Goal: Task Accomplishment & Management: Use online tool/utility

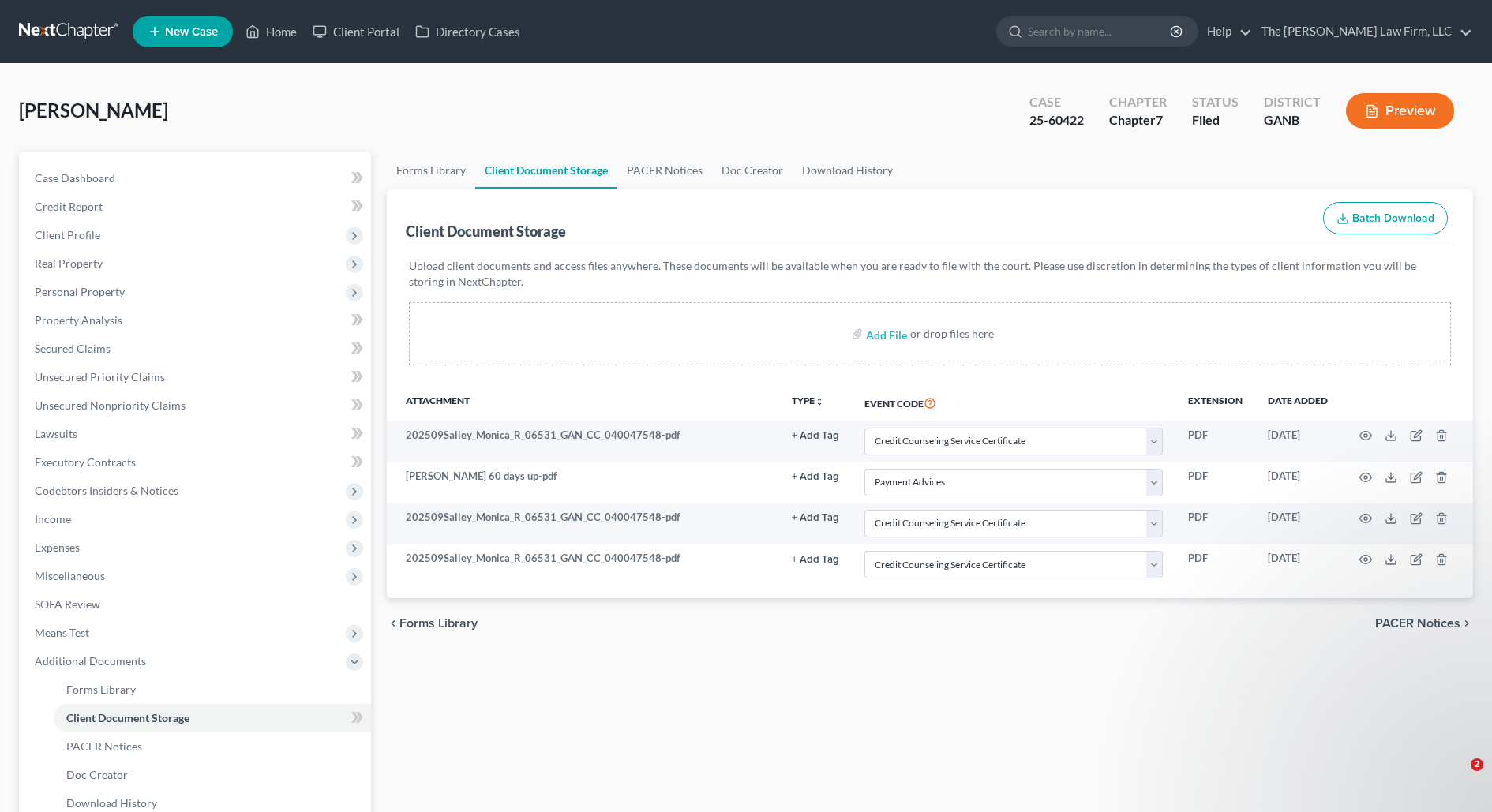
select select "5"
select select "35"
select select "5"
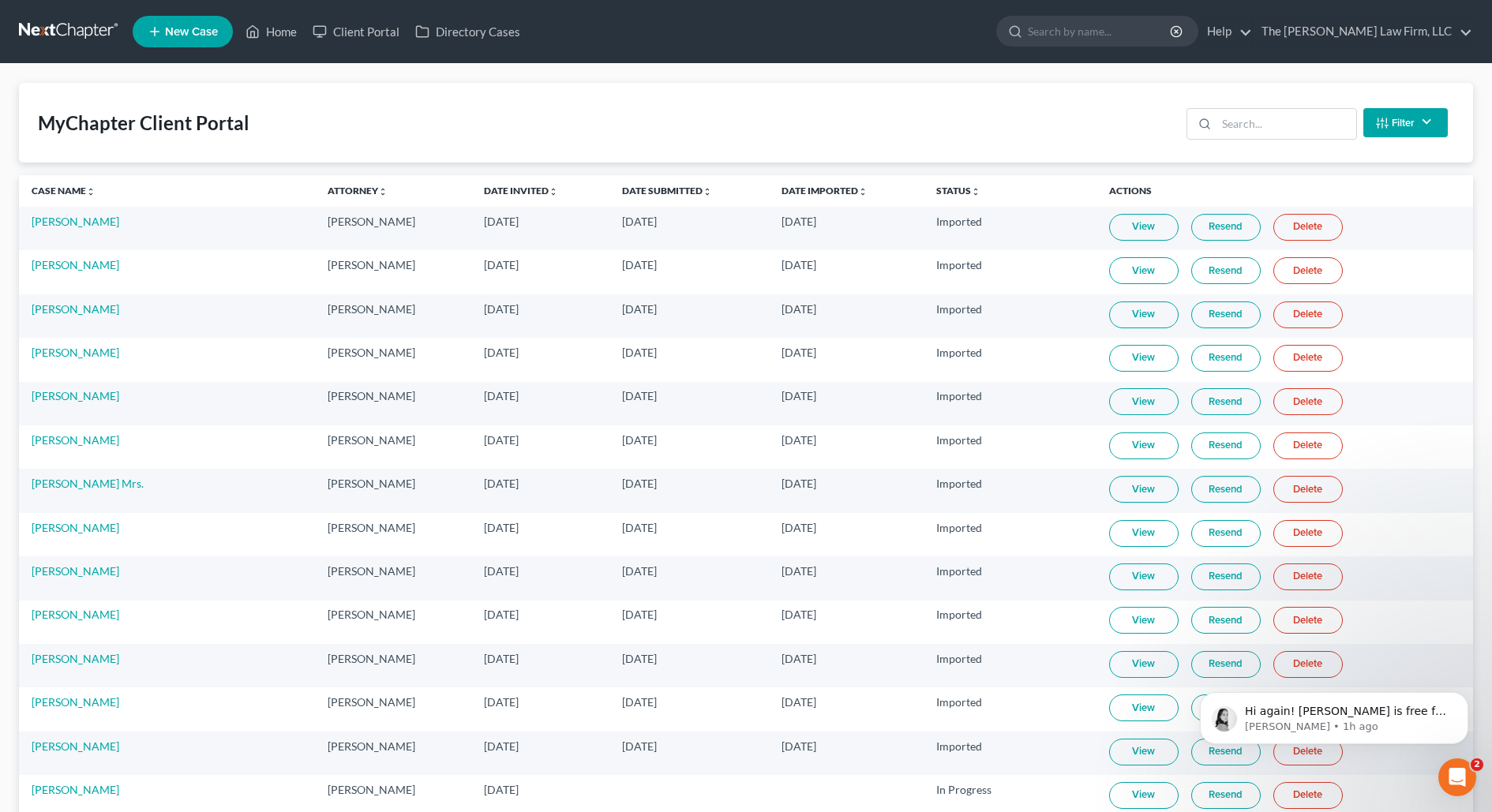
click at [1112, 228] on link "View" at bounding box center [1145, 227] width 69 height 27
click at [64, 228] on td "[PERSON_NAME]" at bounding box center [167, 228] width 296 height 44
click at [69, 224] on link "[PERSON_NAME]" at bounding box center [75, 221] width 87 height 14
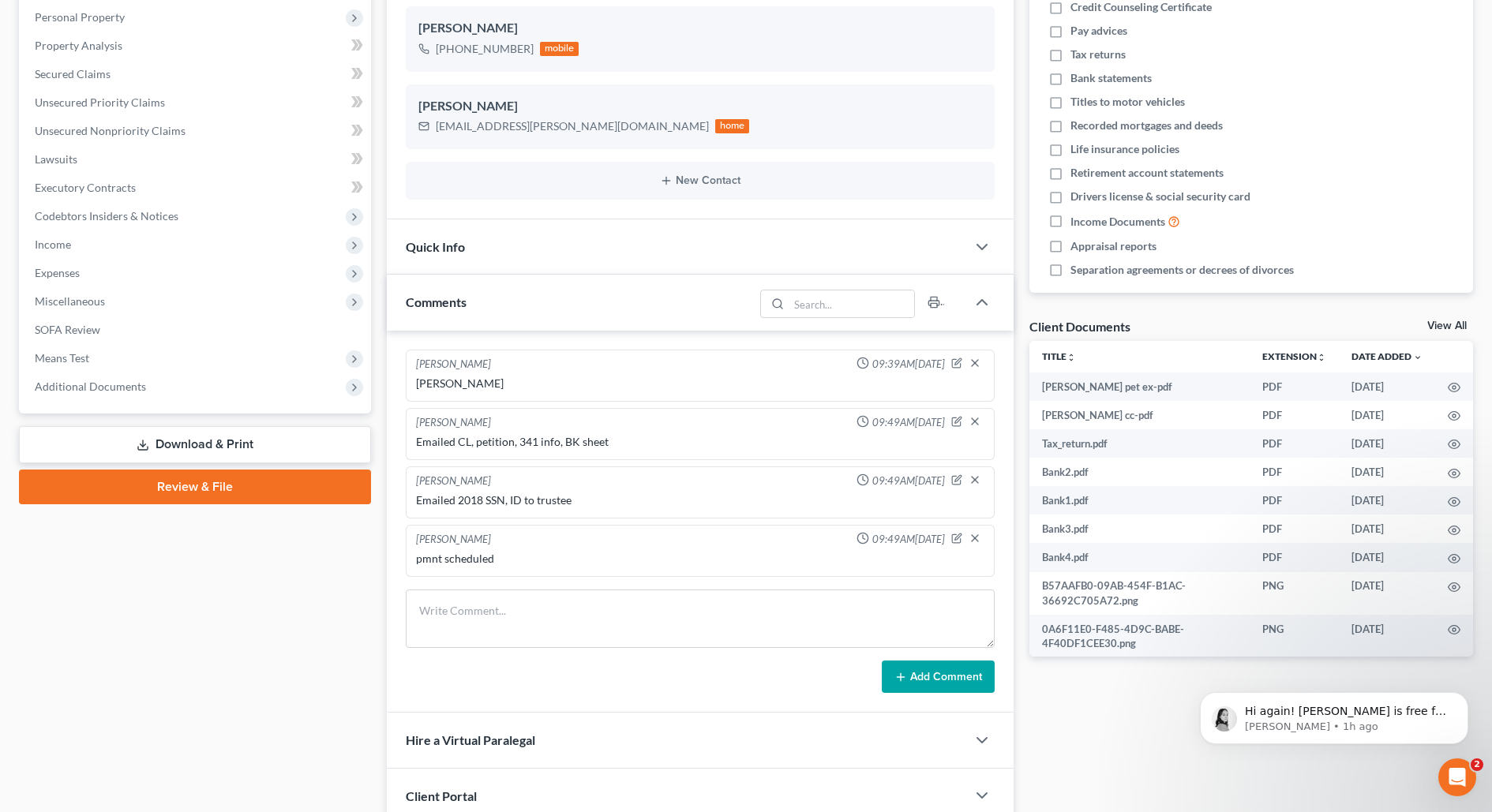
scroll to position [396, 0]
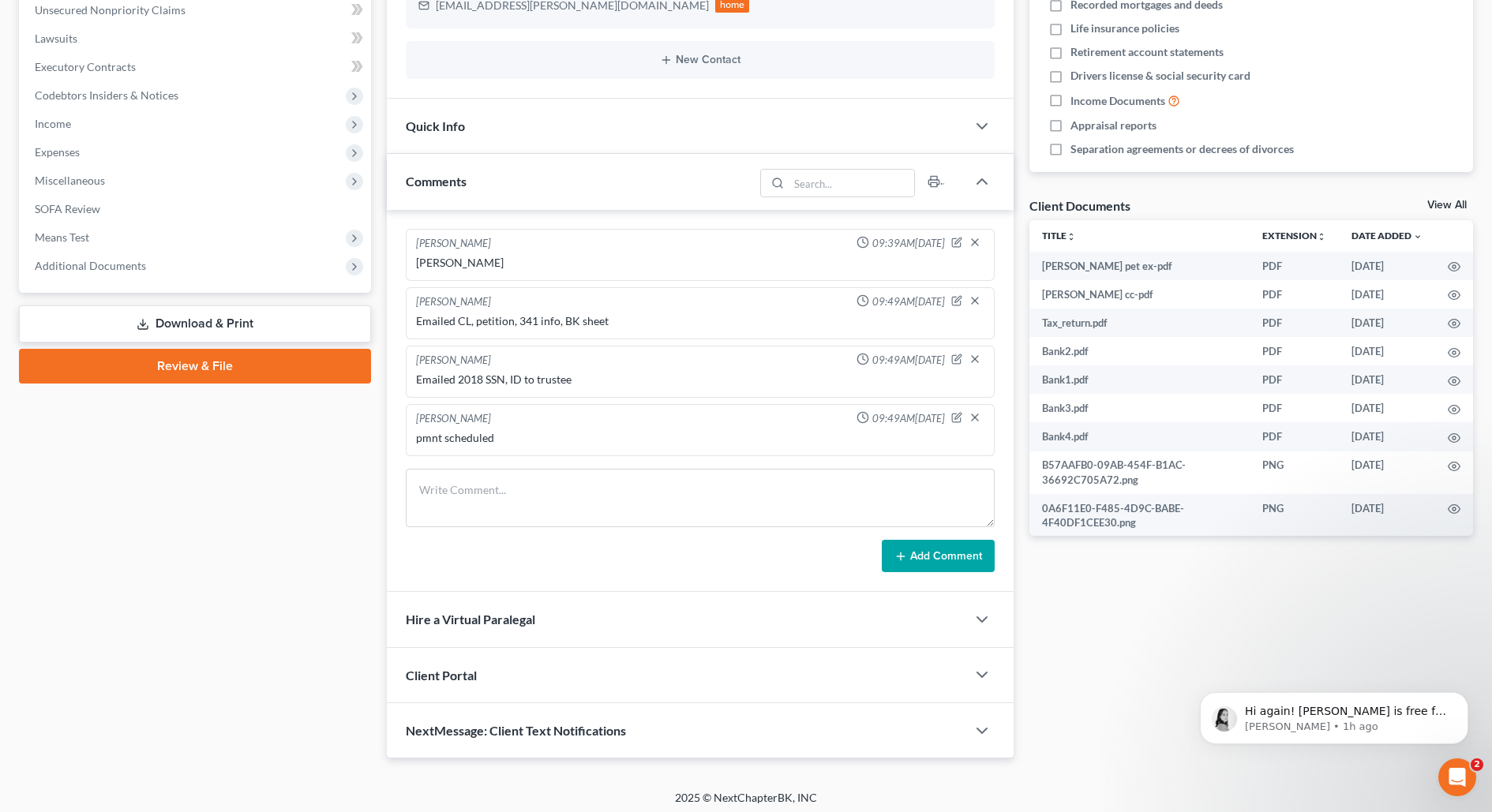
click at [462, 676] on span "Client Portal" at bounding box center [442, 675] width 71 height 15
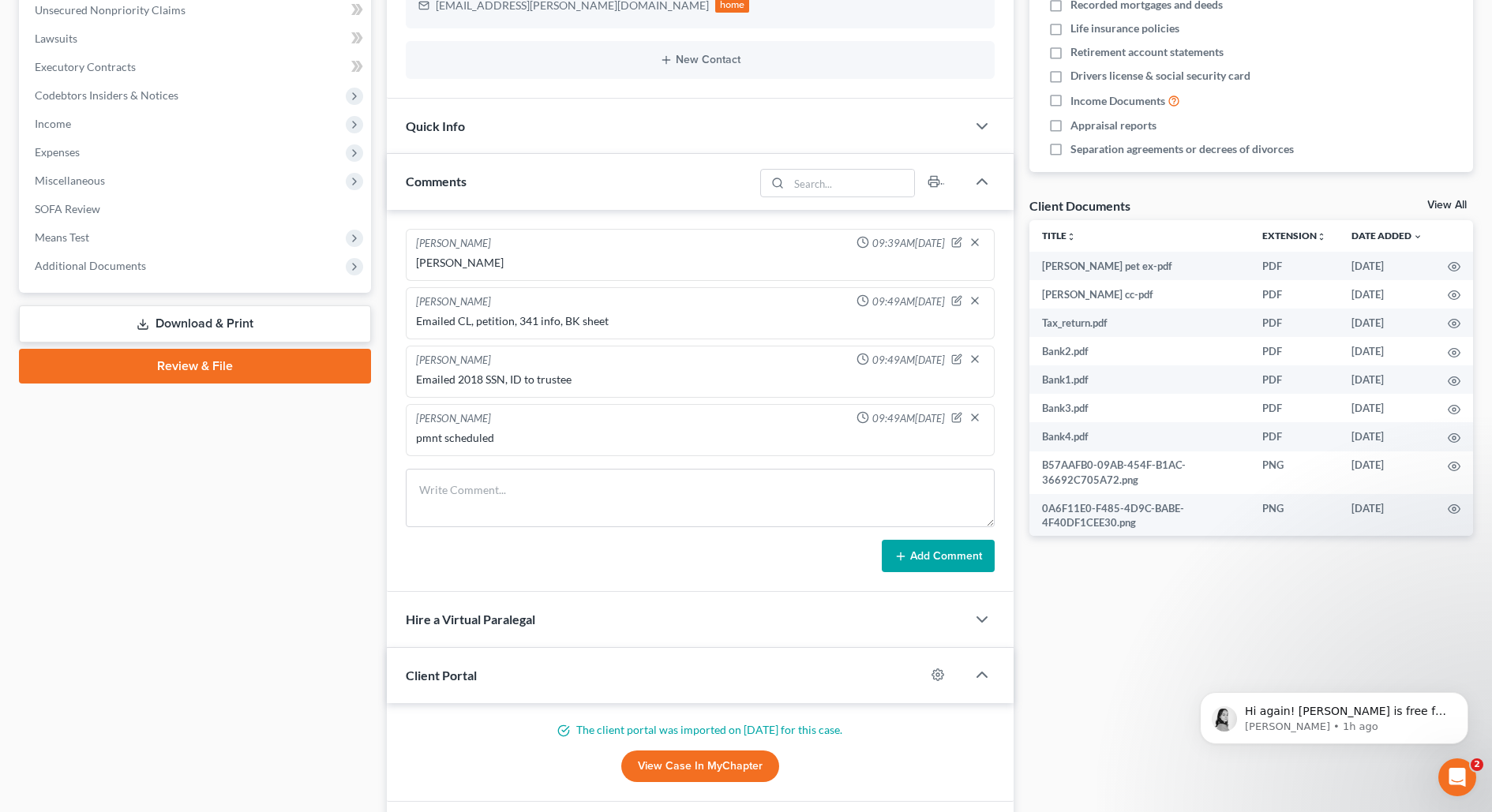
scroll to position [493, 0]
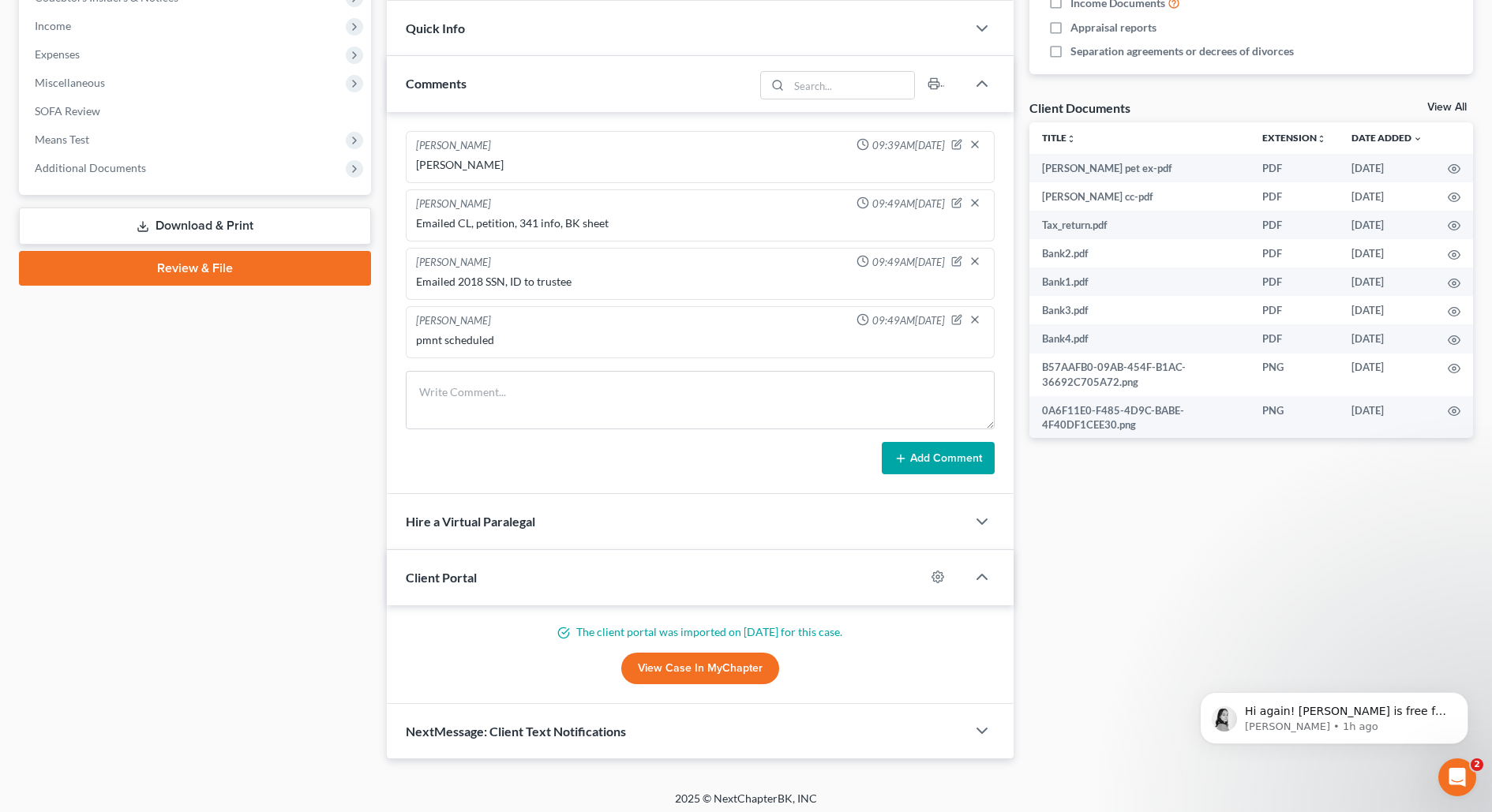
click at [667, 666] on link "View Case in MyChapter" at bounding box center [700, 669] width 158 height 32
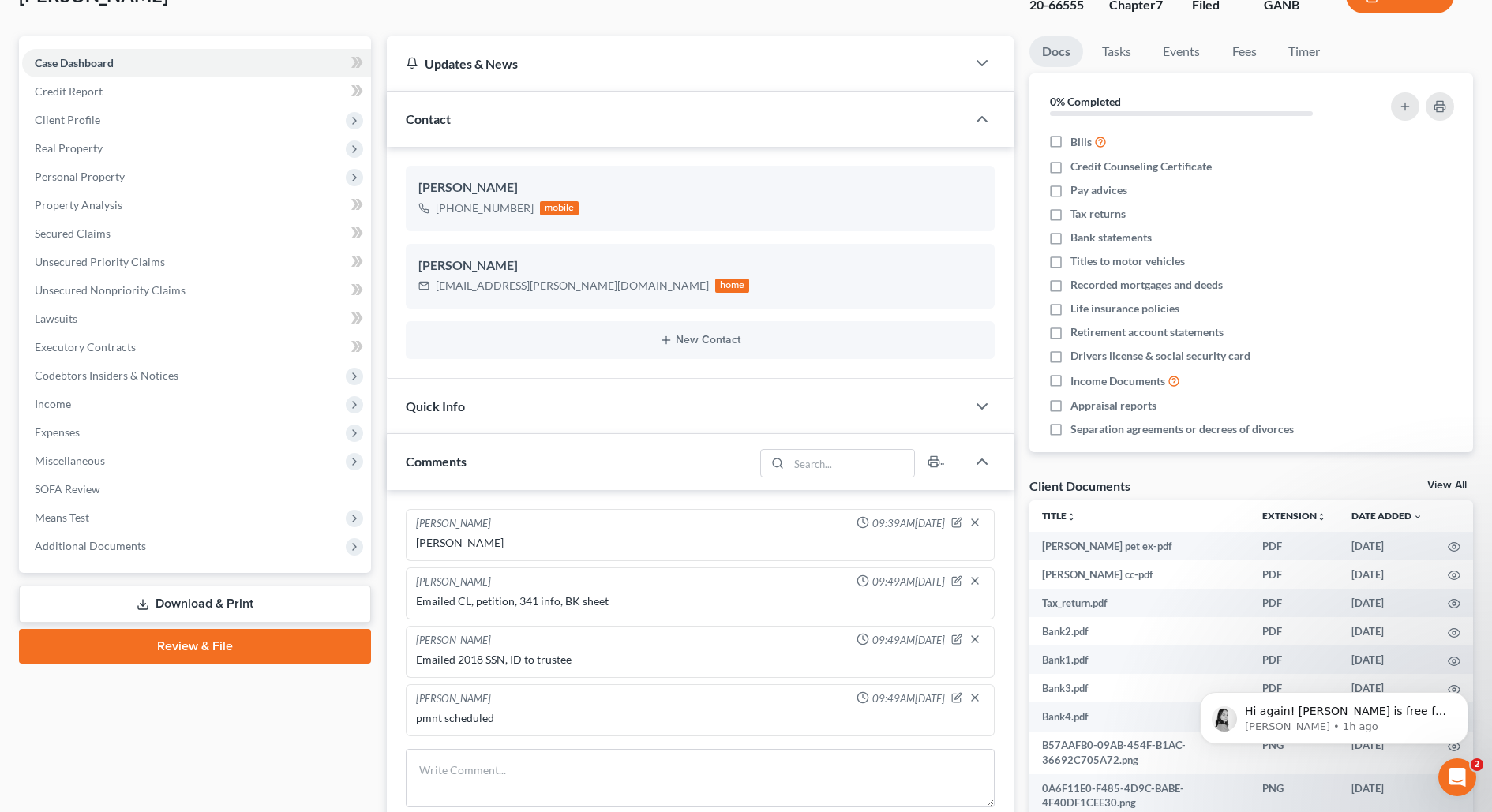
scroll to position [0, 0]
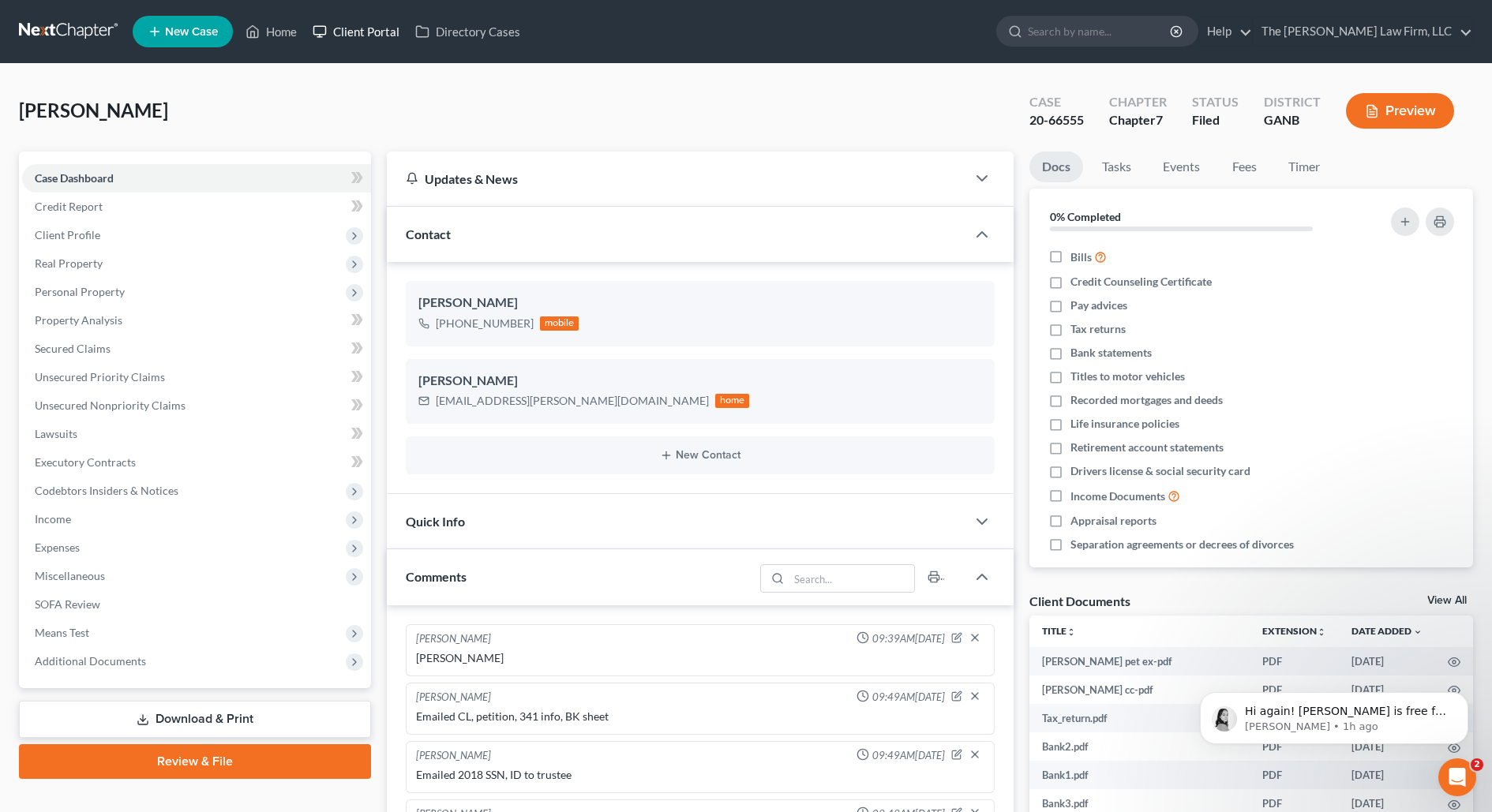
click at [360, 38] on link "Client Portal" at bounding box center [355, 31] width 102 height 29
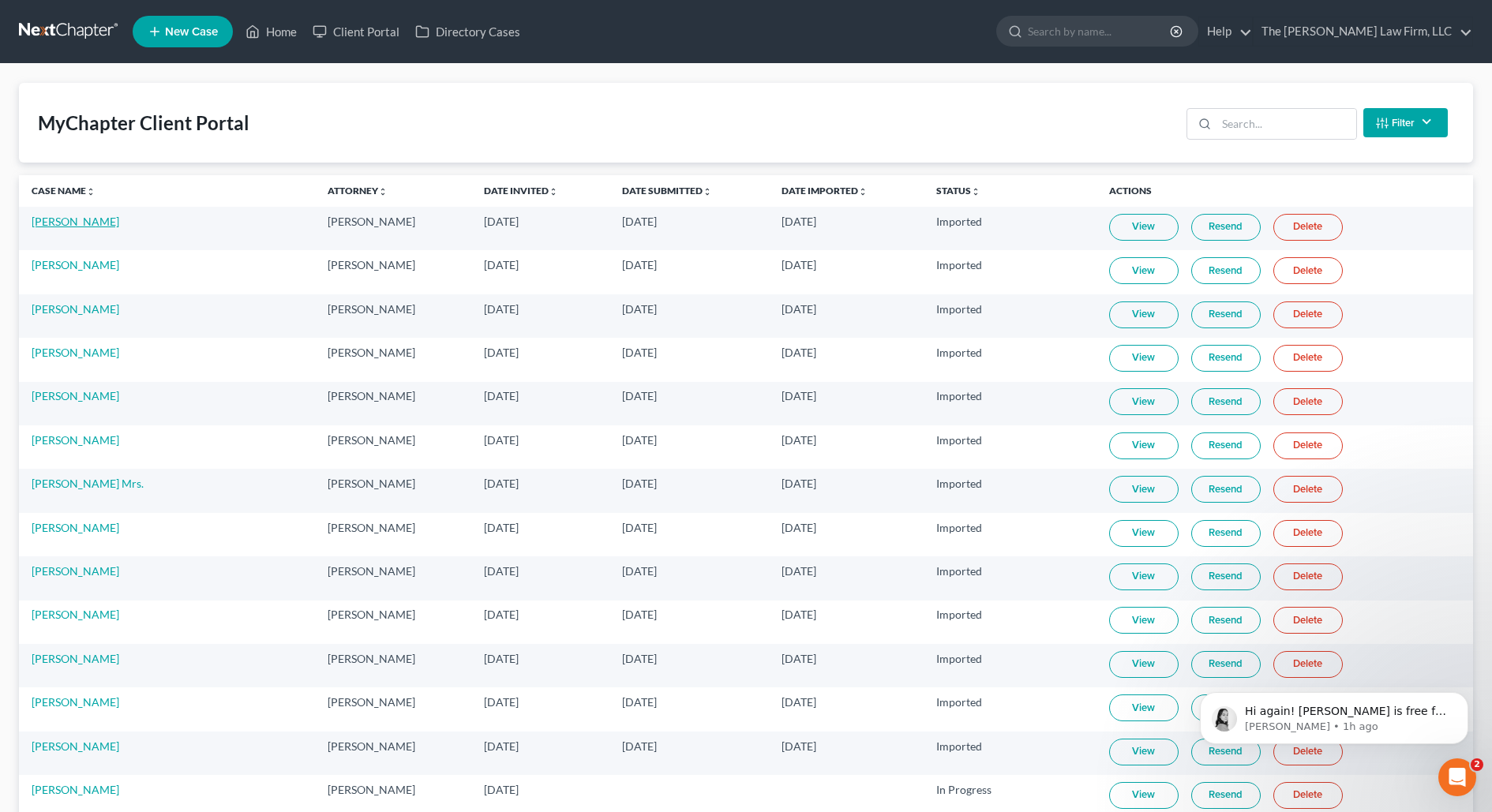
click at [54, 227] on link "[PERSON_NAME]" at bounding box center [75, 221] width 87 height 14
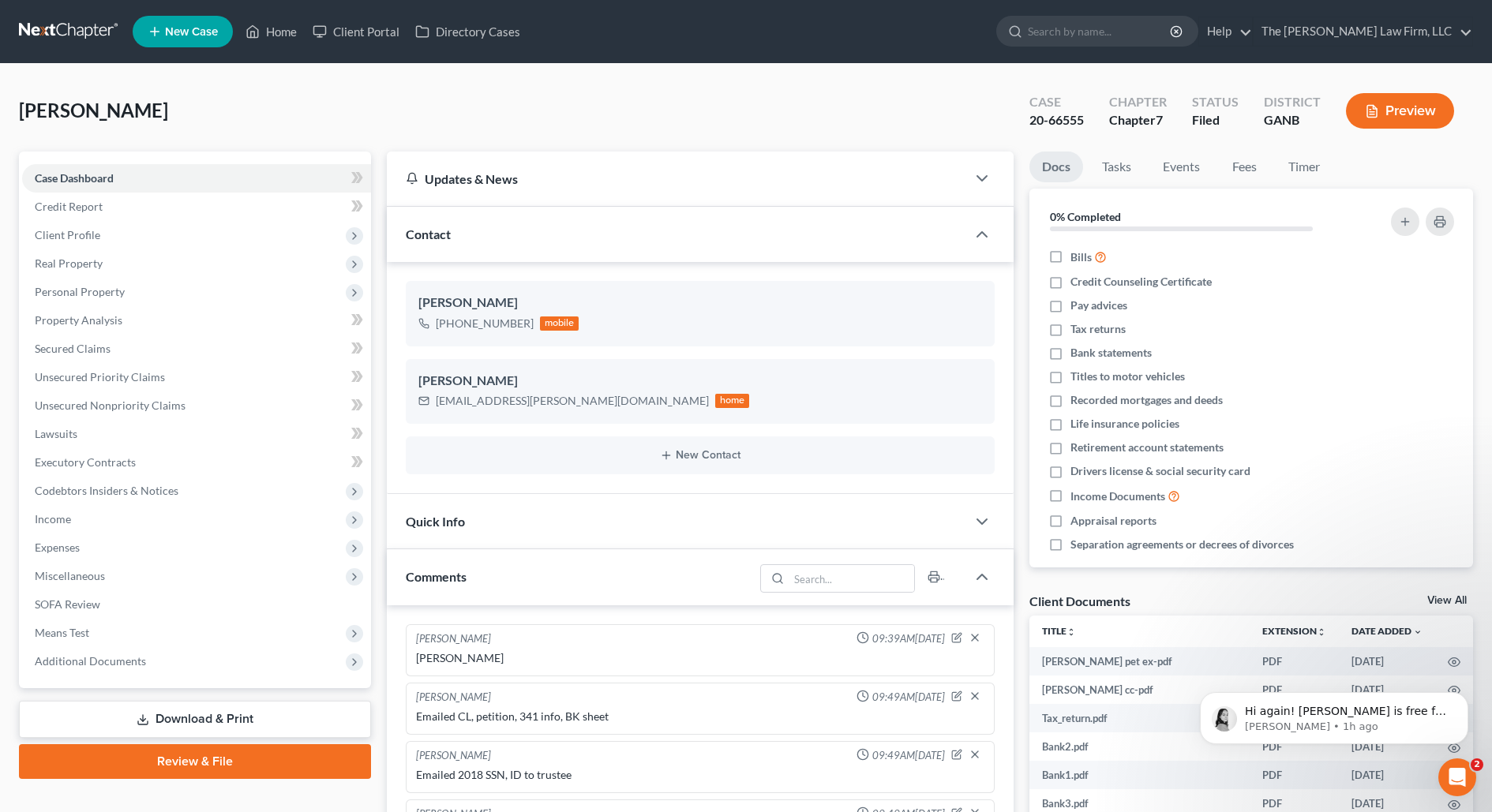
scroll to position [493, 0]
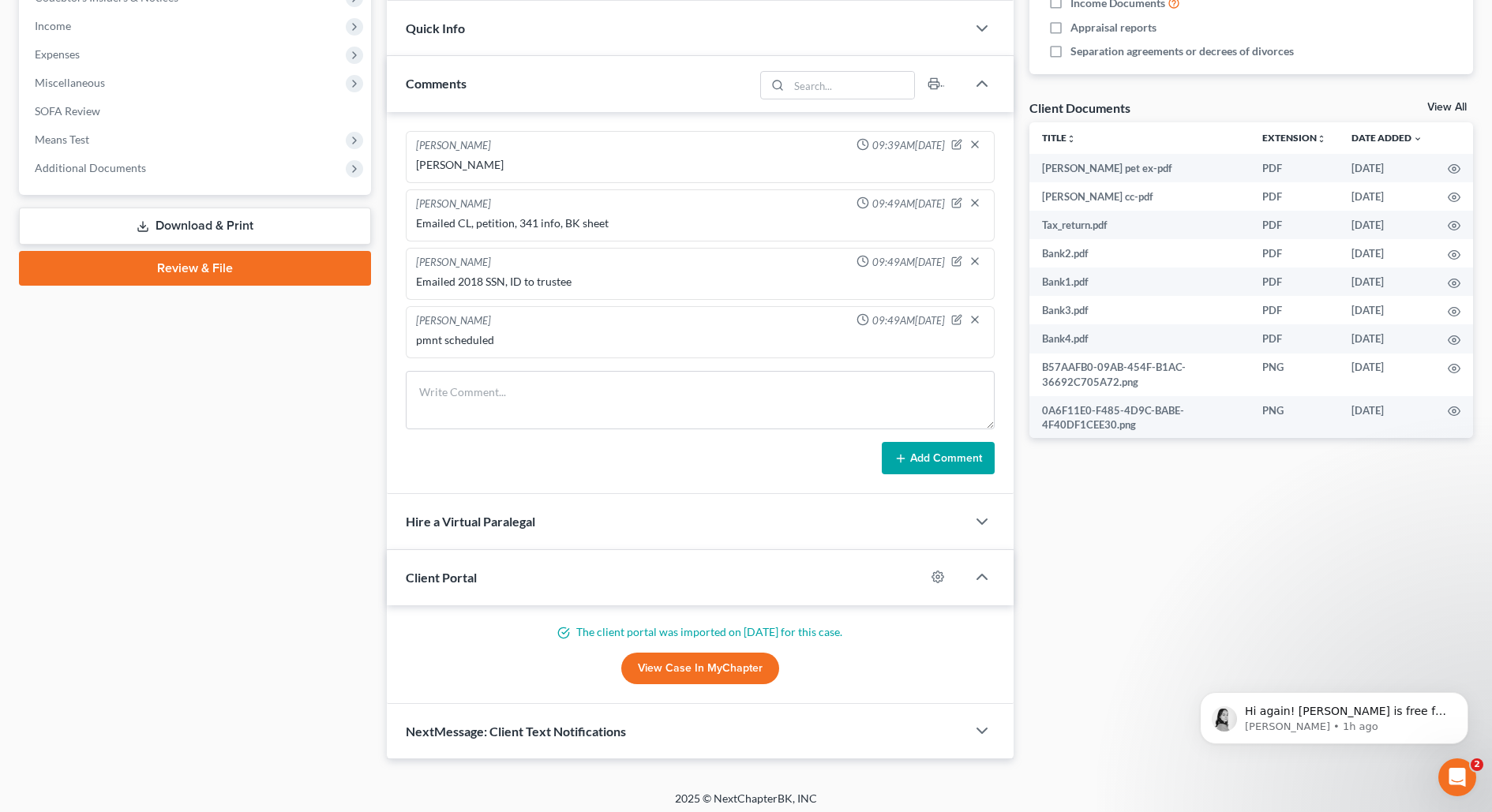
click at [680, 658] on link "View Case in MyChapter" at bounding box center [700, 669] width 158 height 32
click at [212, 440] on div "Case Dashboard Payments Invoices Payments Payments Credit Report Client Profile" at bounding box center [195, 209] width 368 height 1102
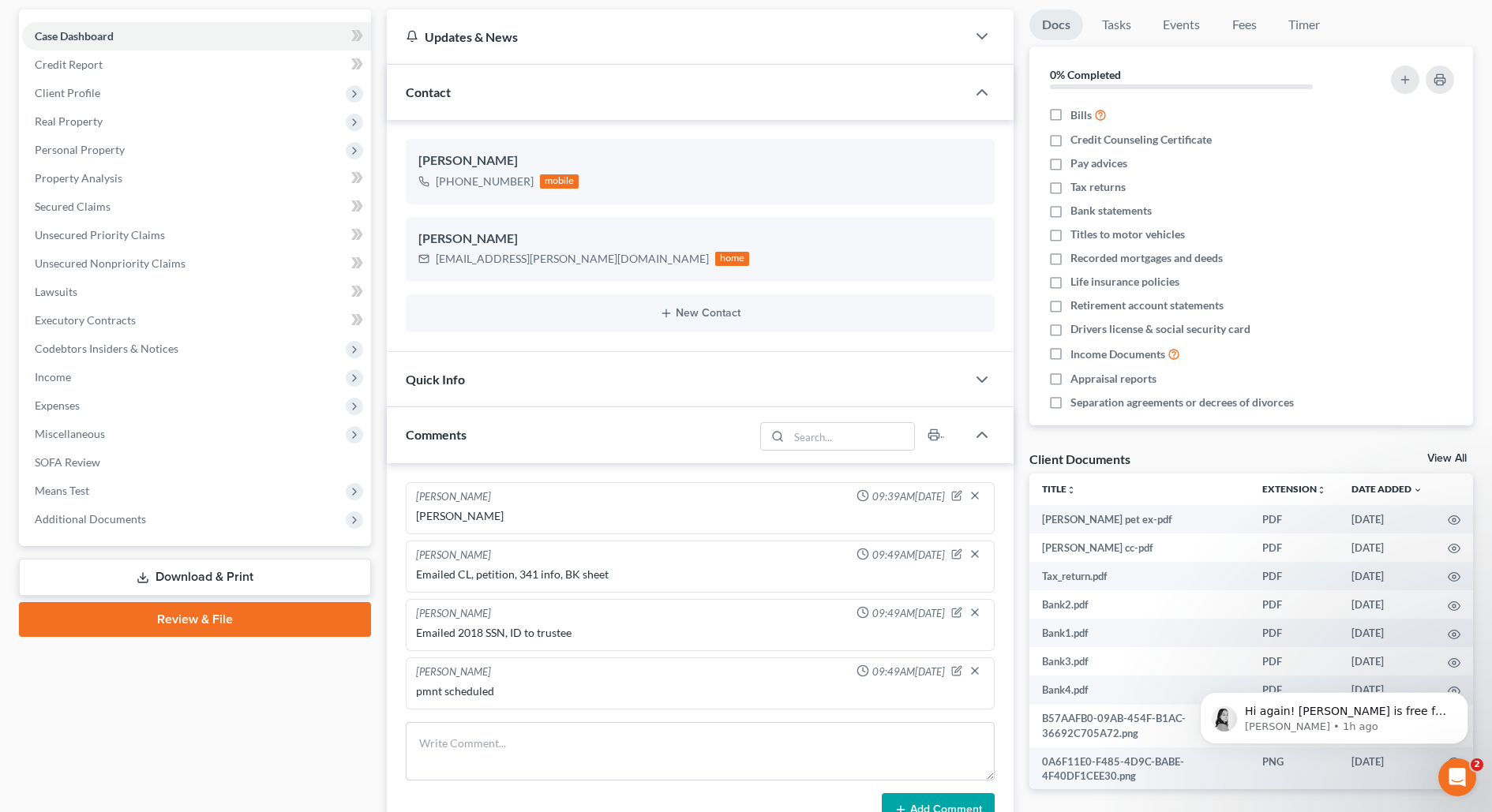
scroll to position [0, 0]
